Goal: Entertainment & Leisure: Consume media (video, audio)

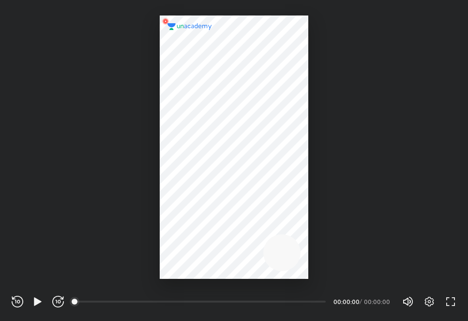
scroll to position [321, 468]
click at [40, 303] on icon "button" at bounding box center [38, 302] width 12 height 12
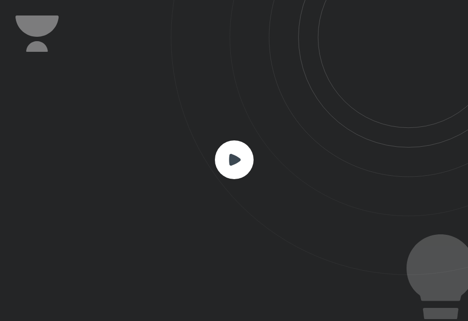
click at [231, 163] on icon at bounding box center [235, 159] width 12 height 12
click at [228, 165] on rect at bounding box center [234, 159] width 39 height 39
click at [50, 295] on div at bounding box center [234, 160] width 468 height 321
click at [283, 218] on icon at bounding box center [319, 137] width 297 height 275
click at [232, 153] on rect at bounding box center [234, 159] width 39 height 39
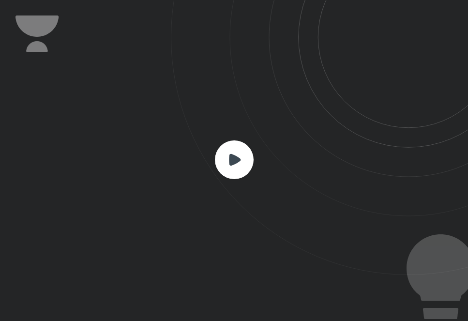
click at [240, 159] on icon at bounding box center [235, 159] width 12 height 12
